Goal: Use online tool/utility: Utilize a website feature to perform a specific function

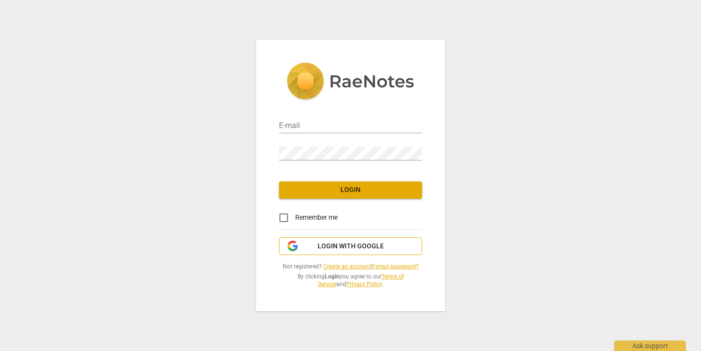
click at [329, 242] on span "Login with Google" at bounding box center [351, 246] width 66 height 10
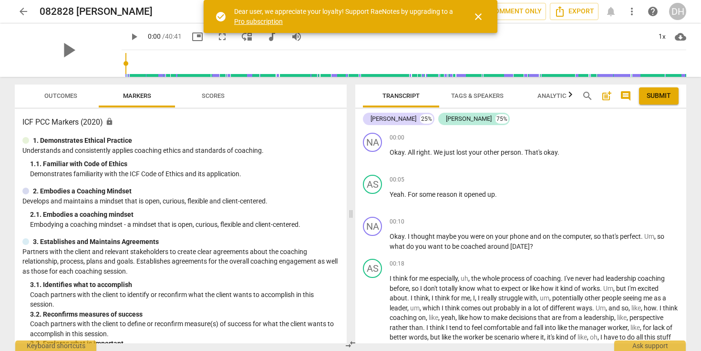
click at [477, 15] on span "close" at bounding box center [478, 16] width 11 height 11
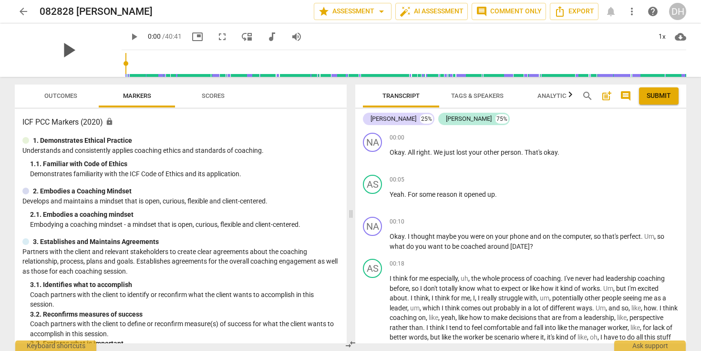
click at [65, 50] on span "play_arrow" at bounding box center [68, 50] width 25 height 25
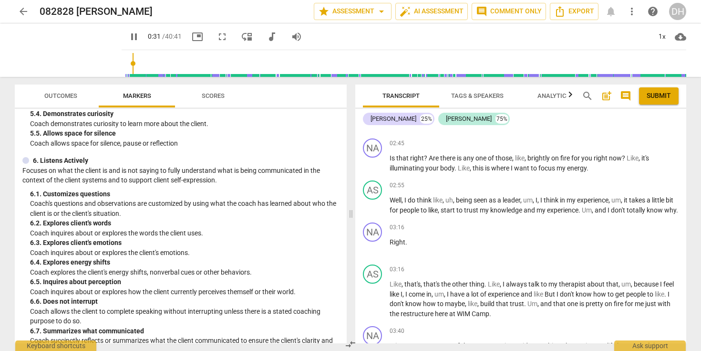
scroll to position [344, 0]
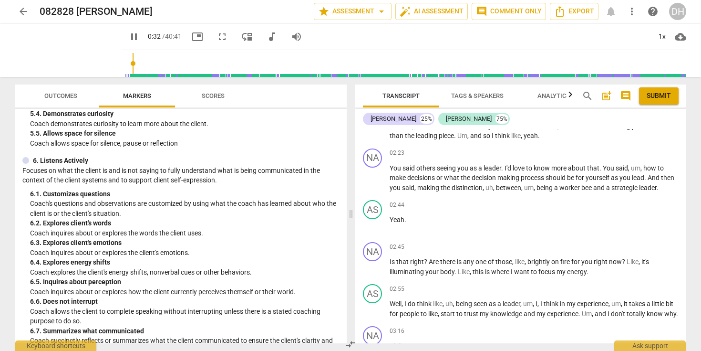
click at [555, 96] on span "Analytics" at bounding box center [554, 95] width 32 height 7
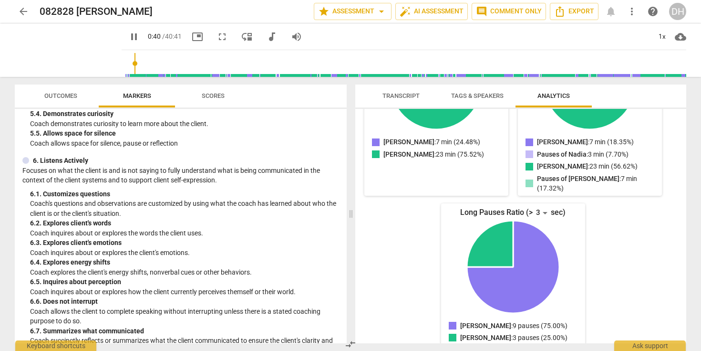
scroll to position [0, 0]
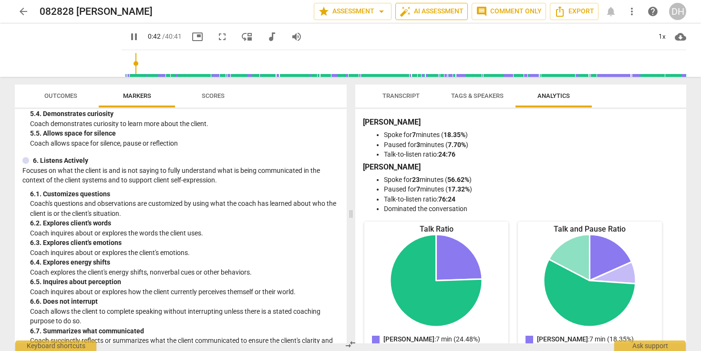
click at [441, 12] on span "auto_fix_high AI Assessment" at bounding box center [432, 11] width 64 height 11
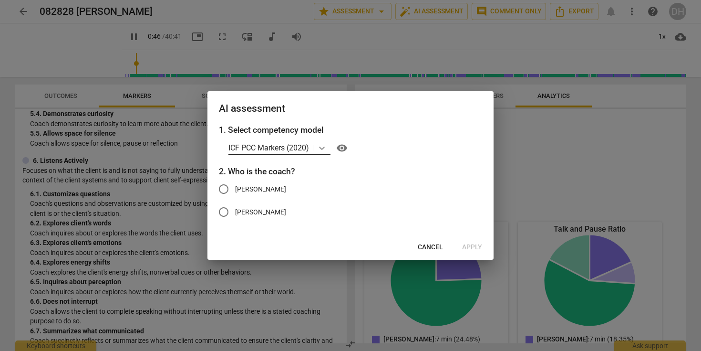
click at [320, 147] on icon at bounding box center [322, 148] width 10 height 10
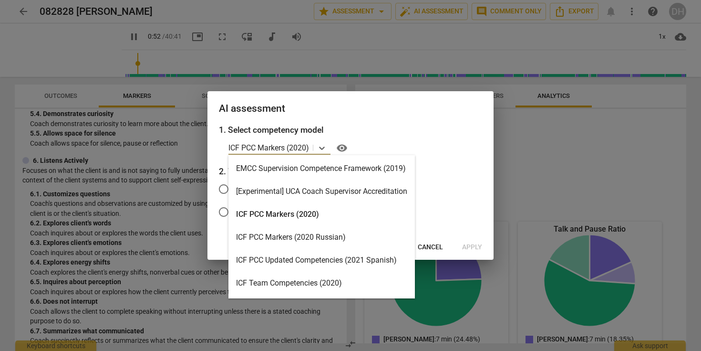
click at [312, 213] on div "ICF PCC Markers (2020)" at bounding box center [322, 214] width 187 height 23
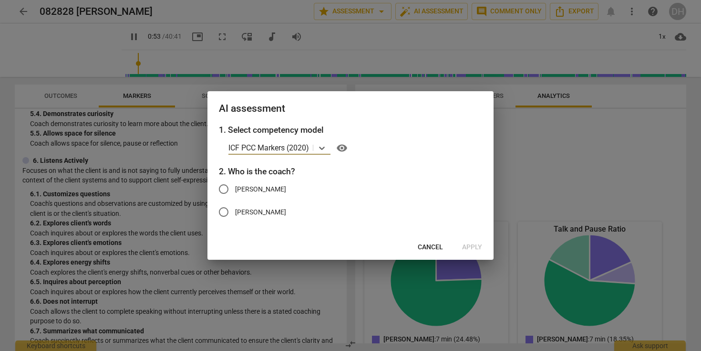
type input "54"
click at [226, 191] on input "[PERSON_NAME]" at bounding box center [223, 188] width 23 height 23
radio input "true"
click at [475, 247] on span "Apply" at bounding box center [472, 247] width 20 height 10
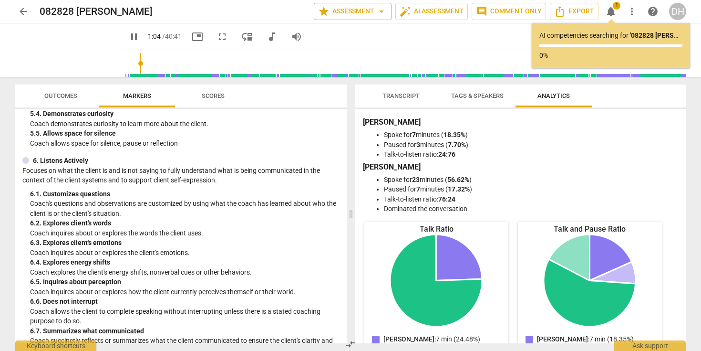
click at [352, 11] on span "star Assessment arrow_drop_down" at bounding box center [352, 11] width 69 height 11
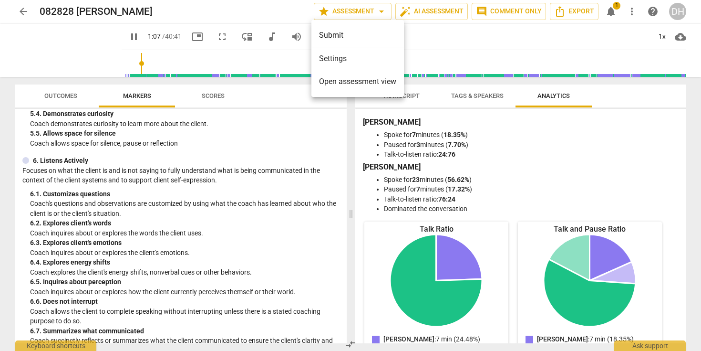
type input "68"
click at [346, 85] on span "Open assessment view" at bounding box center [357, 81] width 77 height 11
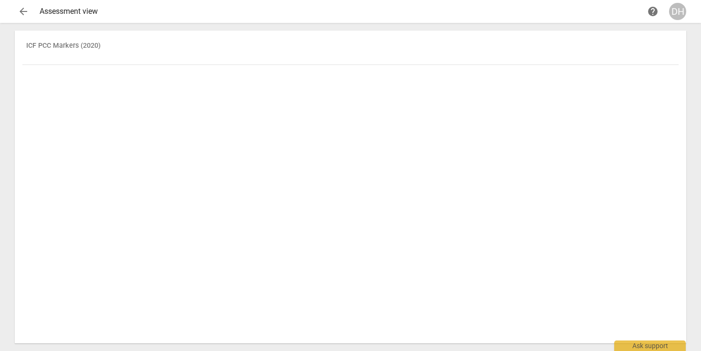
click at [21, 9] on span "arrow_back" at bounding box center [23, 11] width 11 height 11
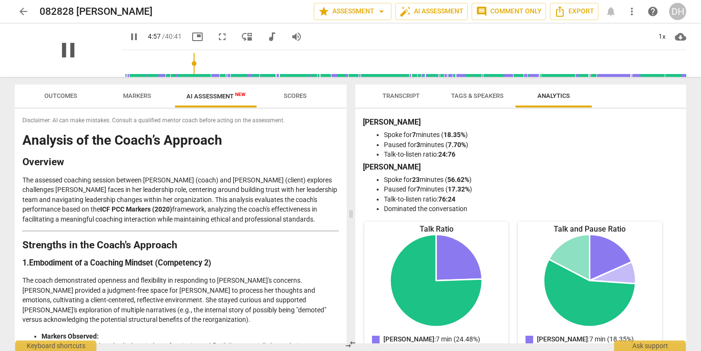
click at [60, 50] on span "pause" at bounding box center [68, 50] width 25 height 25
type input "297"
